Goal: Task Accomplishment & Management: Book appointment/travel/reservation

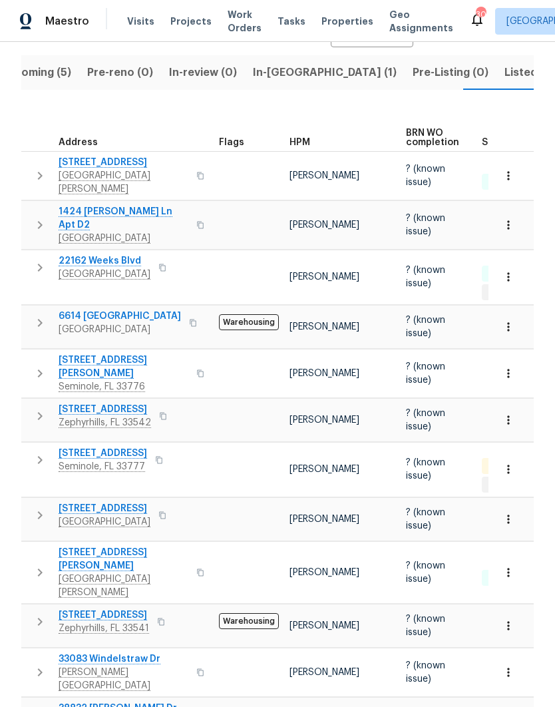
scroll to position [168, 0]
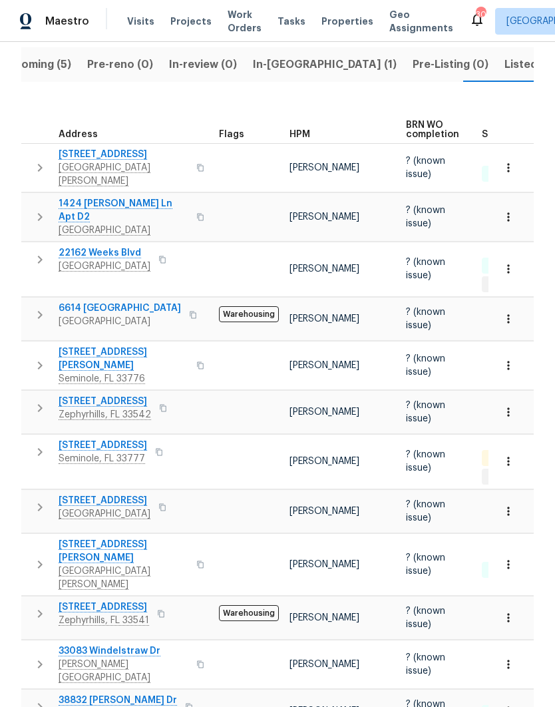
click at [44, 444] on icon "button" at bounding box center [40, 452] width 16 height 16
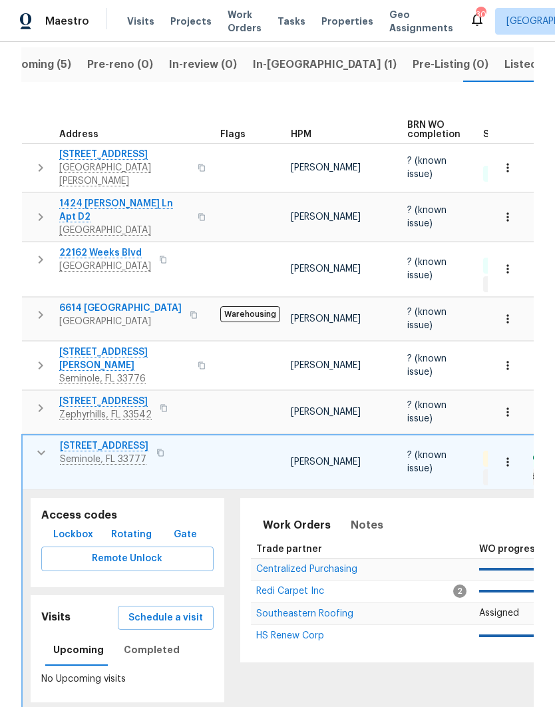
click at [59, 527] on span "Lockbox" at bounding box center [73, 535] width 40 height 17
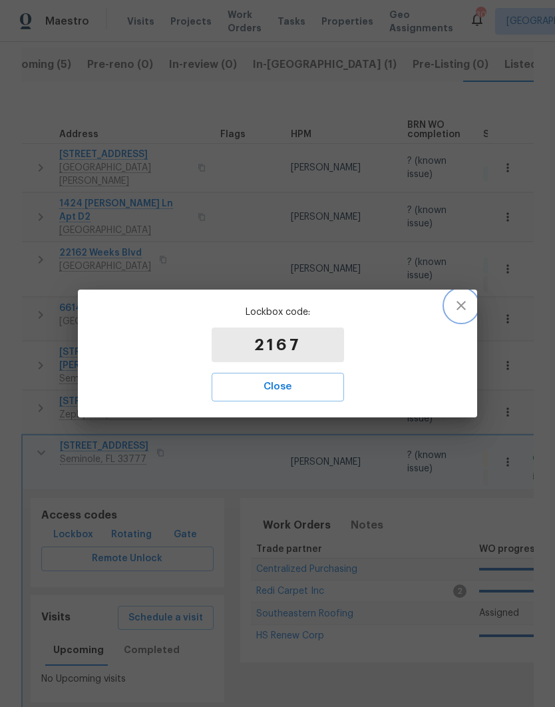
click at [466, 309] on icon "button" at bounding box center [462, 306] width 16 height 16
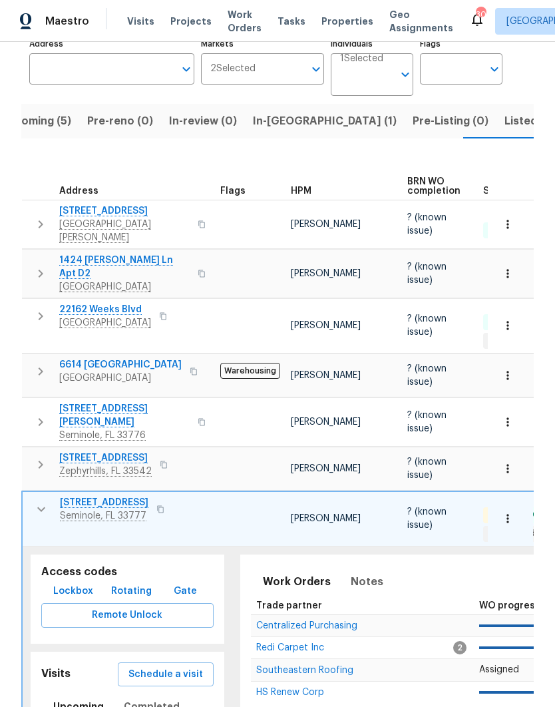
scroll to position [1, 0]
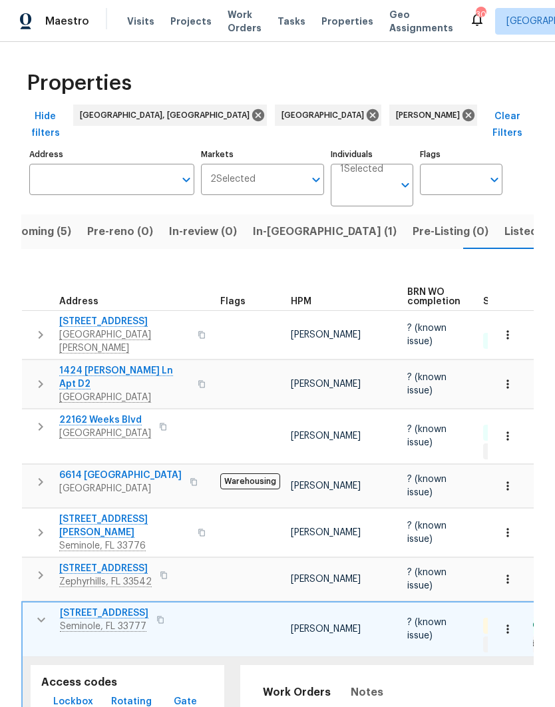
click at [505, 222] on span "Listed (37)" at bounding box center [533, 231] width 57 height 19
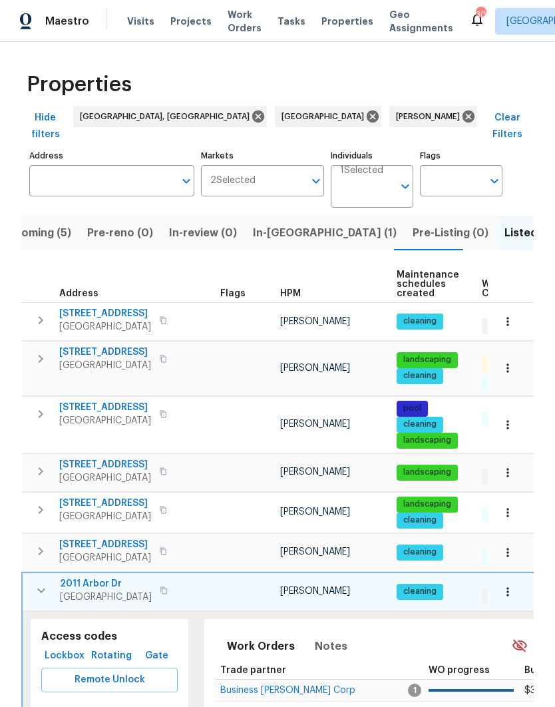
click at [36, 583] on icon "button" at bounding box center [41, 591] width 16 height 16
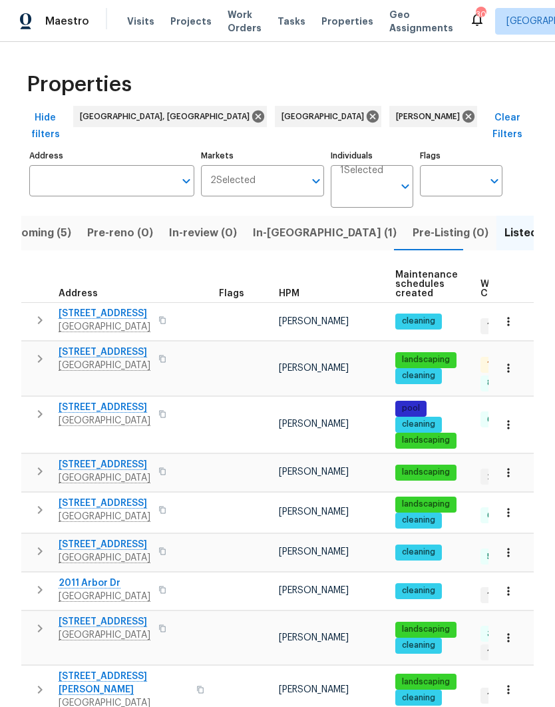
click at [44, 464] on icon "button" at bounding box center [40, 472] width 16 height 16
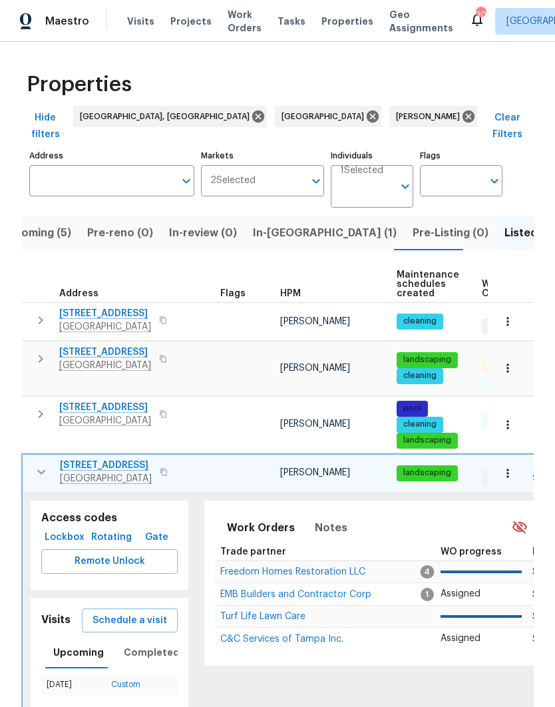
click at [114, 613] on span "Schedule a visit" at bounding box center [130, 621] width 75 height 17
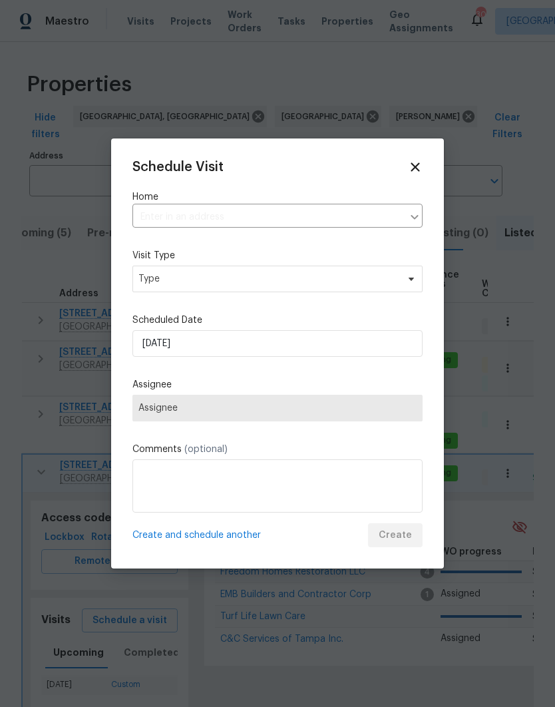
type input "[STREET_ADDRESS]"
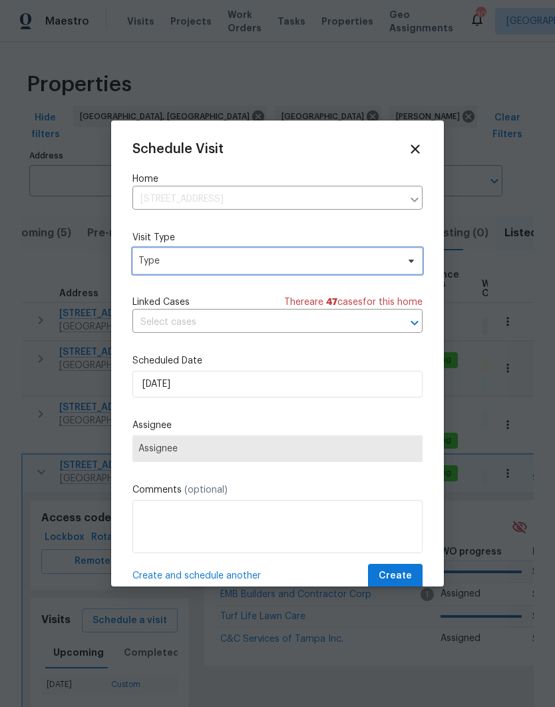
click at [157, 258] on span "Type" at bounding box center [268, 260] width 259 height 13
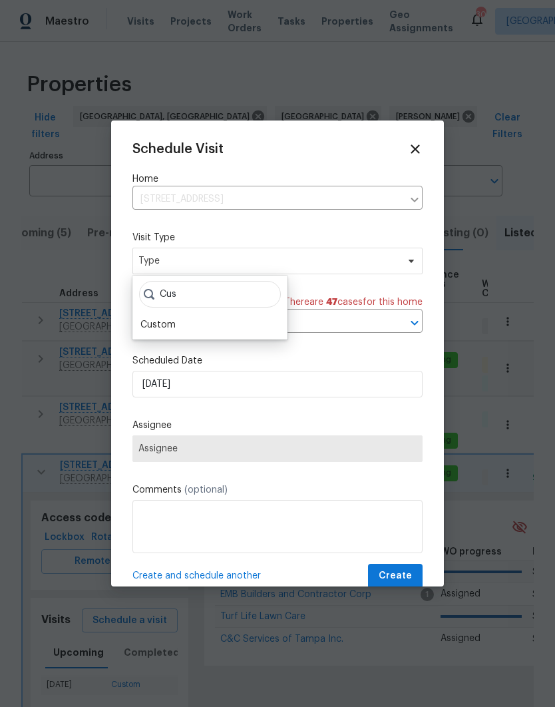
type input "Cus"
click at [149, 321] on div "Custom" at bounding box center [158, 324] width 35 height 13
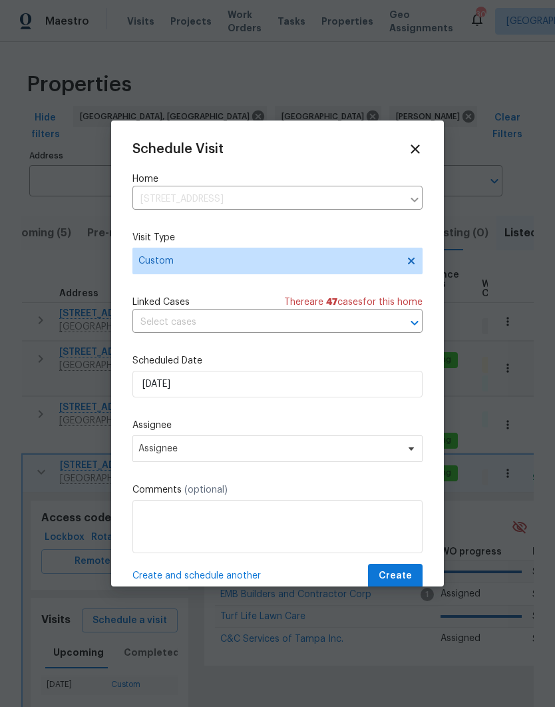
click at [151, 450] on span "Assignee" at bounding box center [269, 449] width 261 height 11
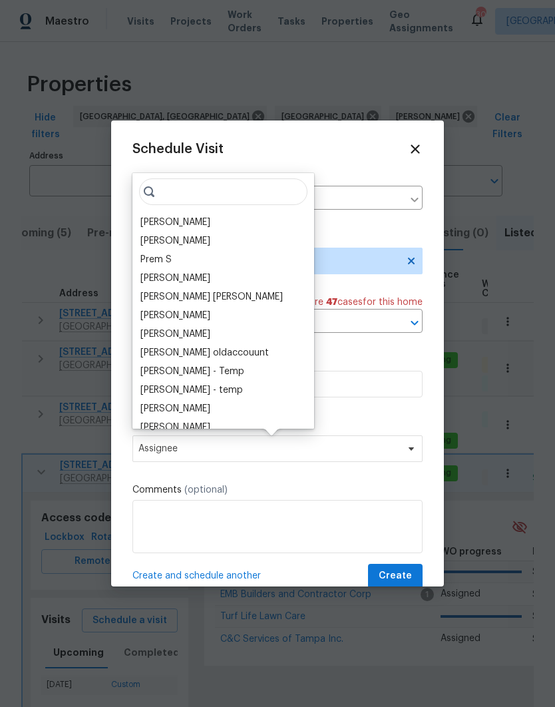
click at [145, 209] on div "[PERSON_NAME] B Prem S [PERSON_NAME] [PERSON_NAME] [PERSON_NAME] [PERSON_NAME] …" at bounding box center [224, 301] width 182 height 256
click at [156, 224] on div "[PERSON_NAME]" at bounding box center [176, 222] width 70 height 13
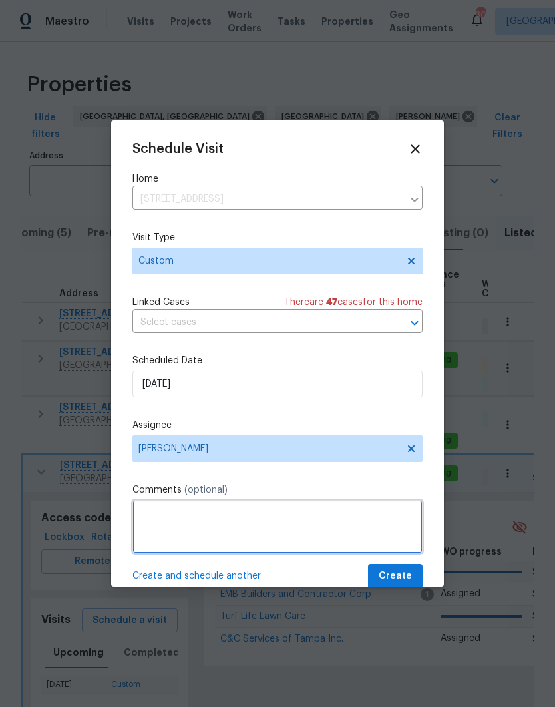
click at [153, 521] on textarea at bounding box center [278, 526] width 290 height 53
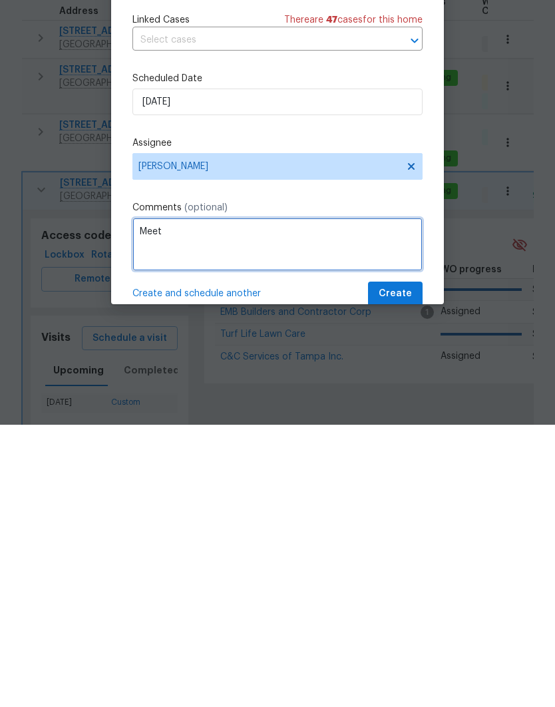
scroll to position [52, 0]
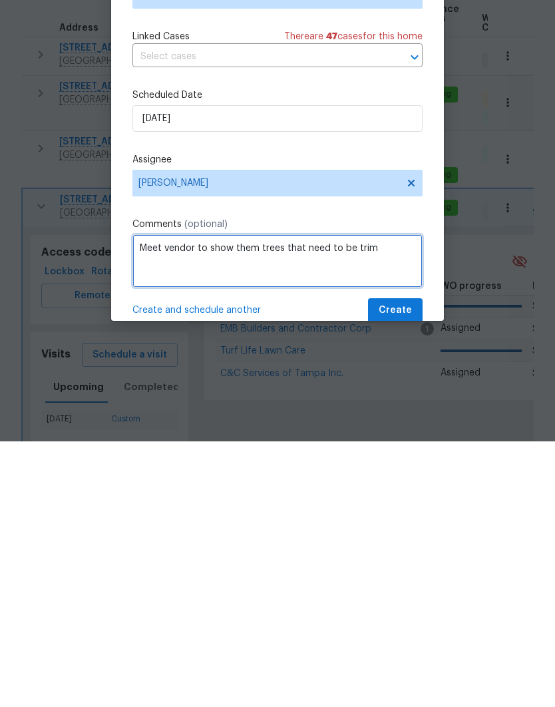
type textarea "Meet vendor to show them trees that need to be trim"
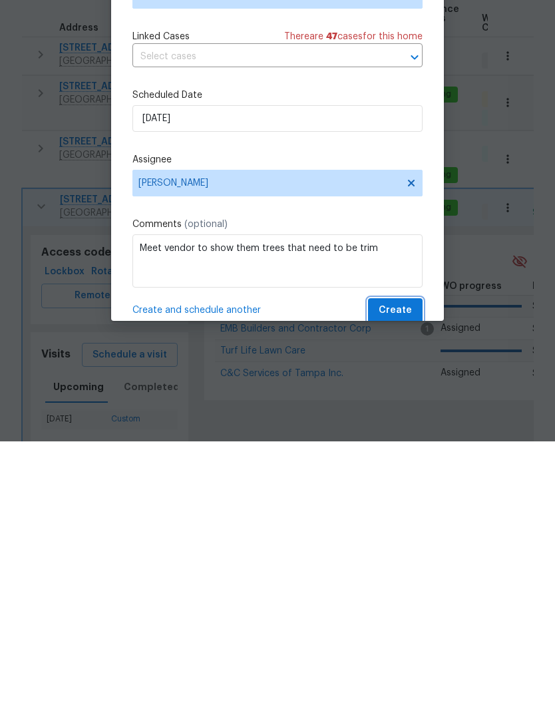
click at [399, 568] on span "Create" at bounding box center [395, 576] width 33 height 17
